Goal: Navigation & Orientation: Find specific page/section

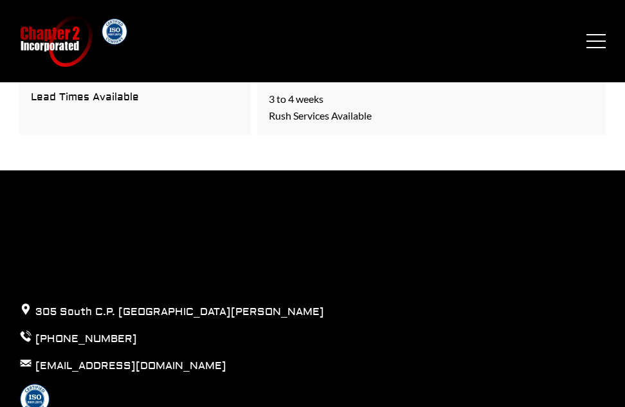
scroll to position [4142, 0]
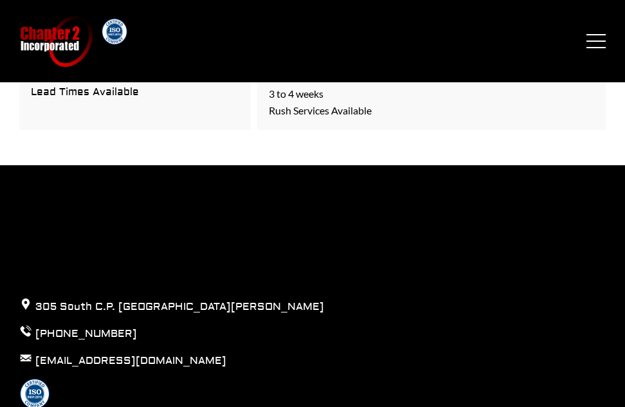
click at [315, 51] on div "Chapter 2 Incorporated Menu Capabilities Precision CNC Machining Turning Millin…" at bounding box center [312, 40] width 625 height 51
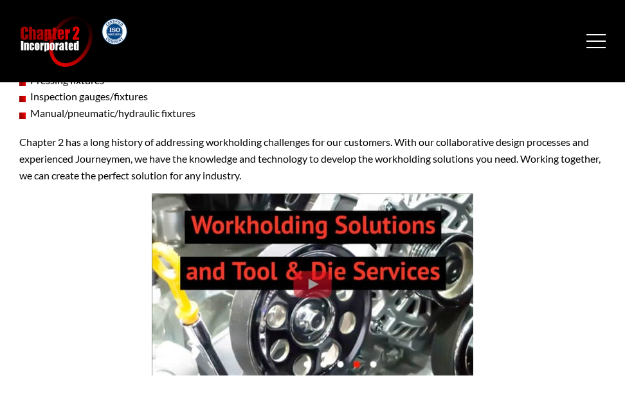
scroll to position [544, 0]
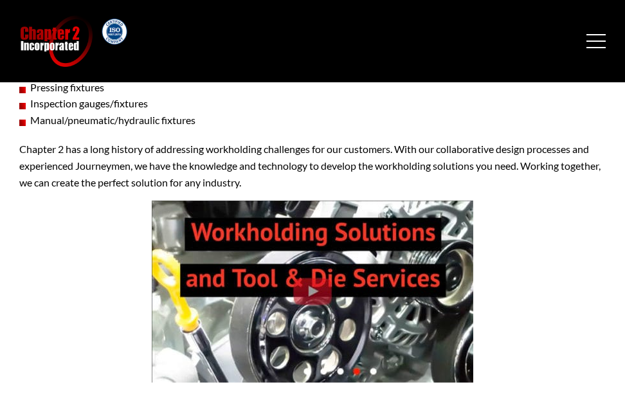
click at [321, 295] on img at bounding box center [312, 292] width 321 height 182
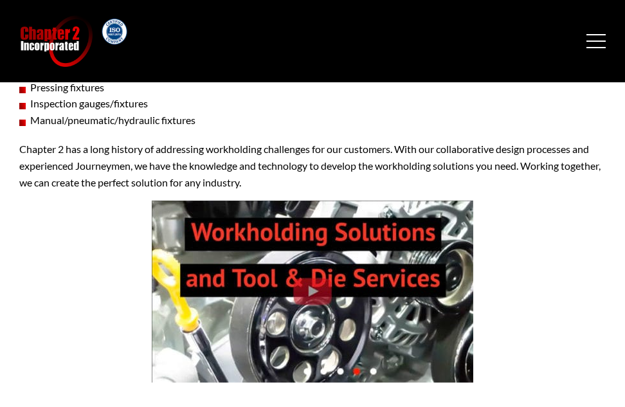
drag, startPoint x: 321, startPoint y: 295, endPoint x: 259, endPoint y: 314, distance: 65.1
click at [259, 314] on img at bounding box center [312, 292] width 321 height 182
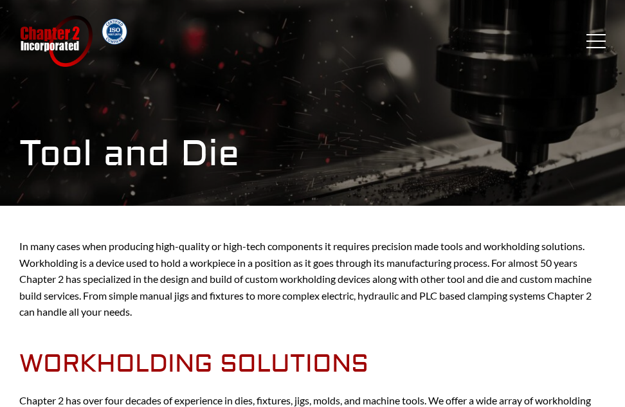
scroll to position [1, 0]
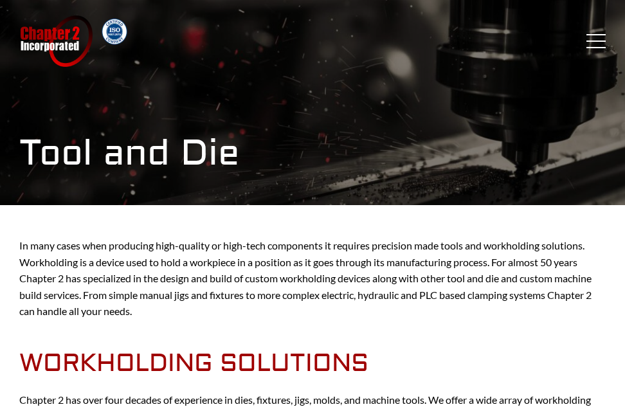
click at [263, 172] on h1 "Tool and Die" at bounding box center [312, 153] width 586 height 43
